Goal: Information Seeking & Learning: Learn about a topic

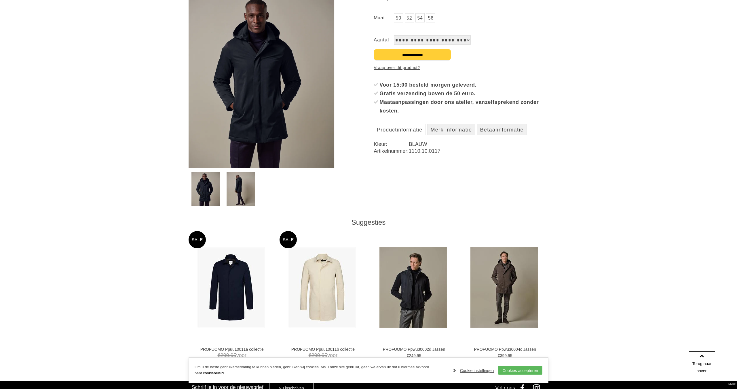
scroll to position [261, 0]
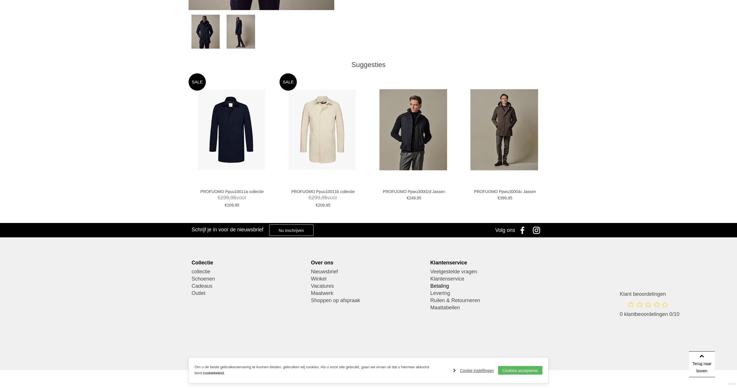
click at [437, 287] on link "Betaling" at bounding box center [487, 286] width 115 height 7
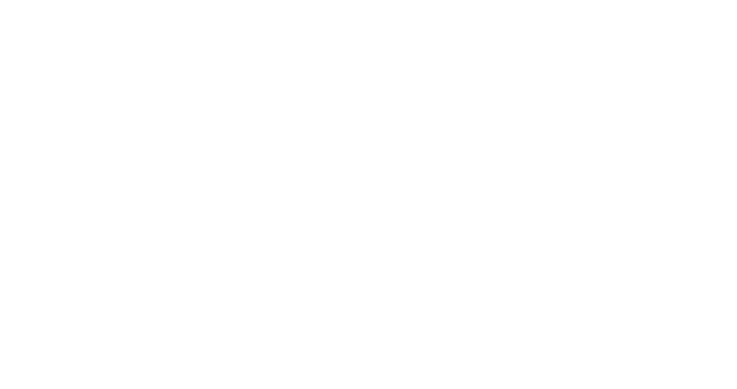
scroll to position [261, 0]
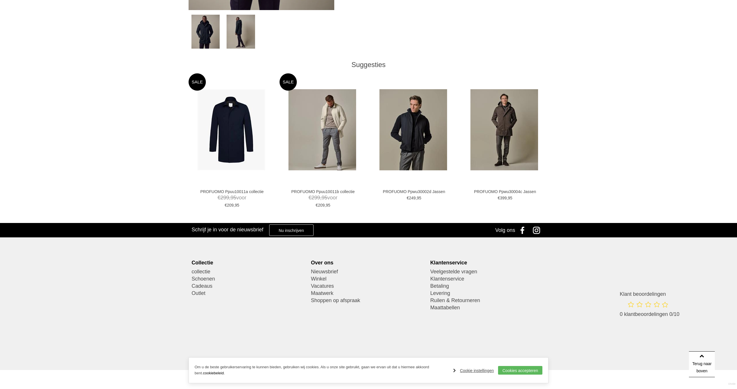
click at [324, 137] on img at bounding box center [322, 129] width 68 height 81
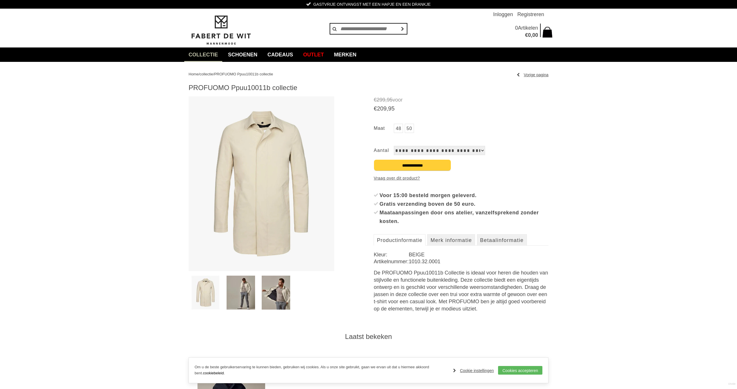
click at [245, 290] on img at bounding box center [240, 293] width 28 height 34
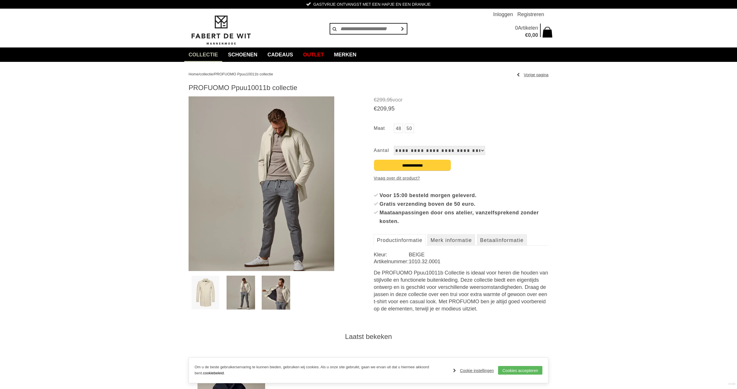
click at [275, 289] on img at bounding box center [276, 293] width 28 height 34
